Goal: Navigation & Orientation: Find specific page/section

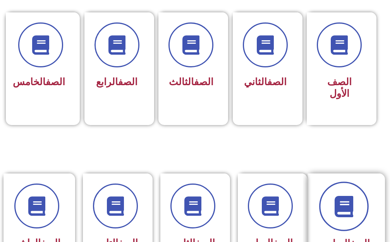
scroll to position [232, 0]
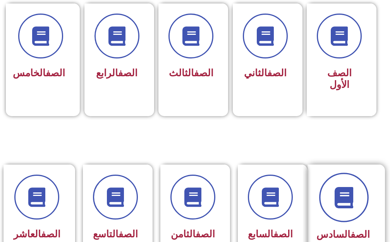
click at [348, 187] on icon at bounding box center [343, 197] width 21 height 21
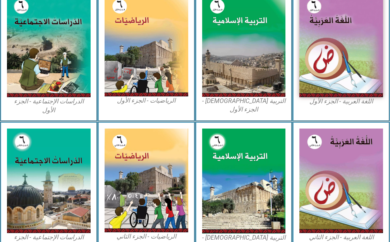
scroll to position [271, 0]
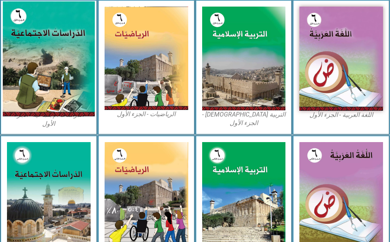
click at [63, 99] on img at bounding box center [49, 58] width 92 height 115
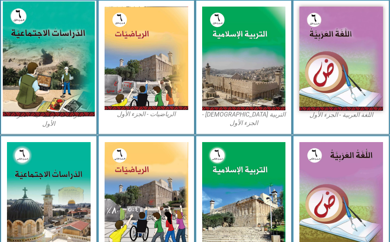
click at [61, 65] on img at bounding box center [49, 58] width 92 height 115
click at [60, 65] on img at bounding box center [49, 58] width 92 height 115
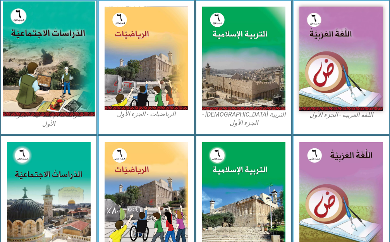
click at [17, 13] on img at bounding box center [49, 58] width 92 height 115
drag, startPoint x: 17, startPoint y: 13, endPoint x: 22, endPoint y: 12, distance: 5.6
click at [22, 12] on img at bounding box center [49, 58] width 92 height 115
